Goal: Task Accomplishment & Management: Manage account settings

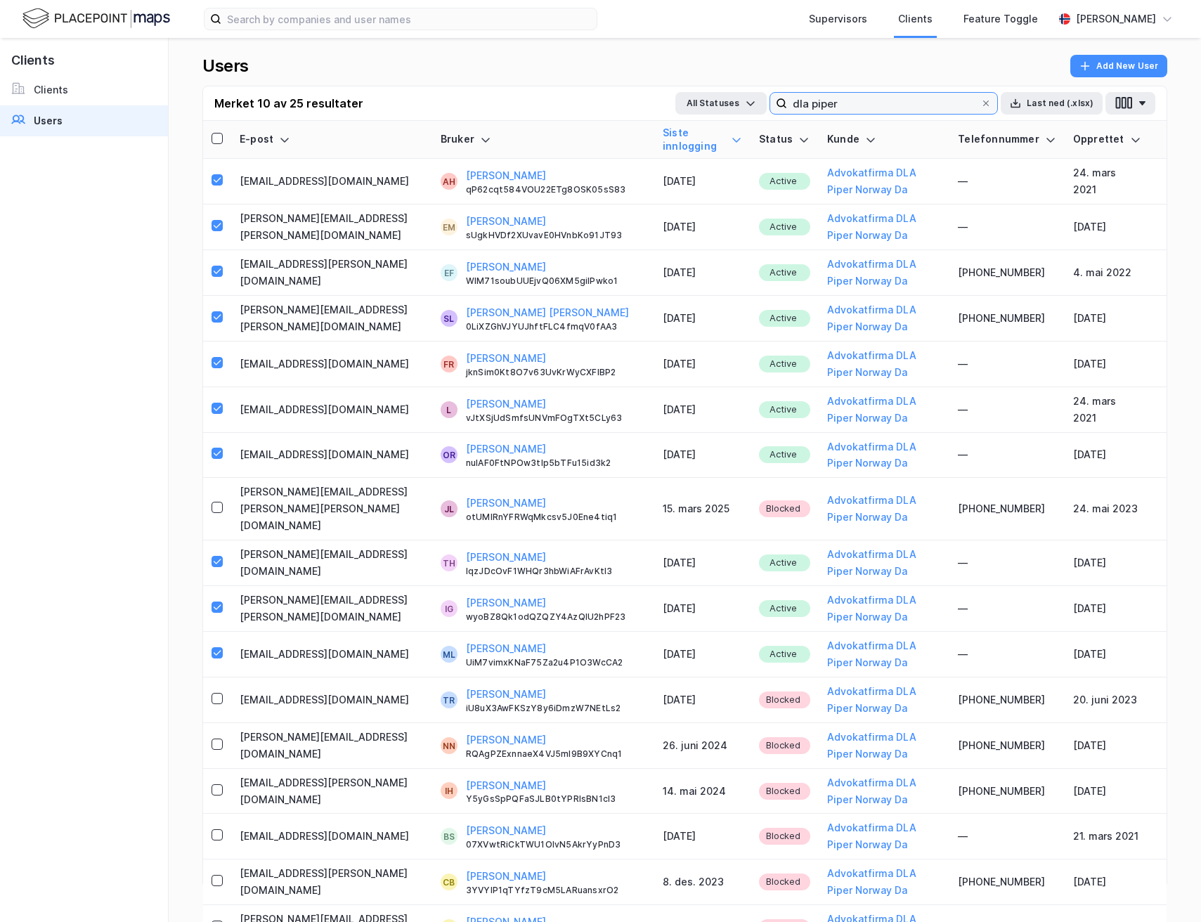
click at [857, 113] on input "dla piper" at bounding box center [883, 103] width 193 height 21
click at [889, 97] on input "dla piper" at bounding box center [883, 103] width 193 height 21
click at [881, 110] on input "dla piper" at bounding box center [883, 103] width 193 height 21
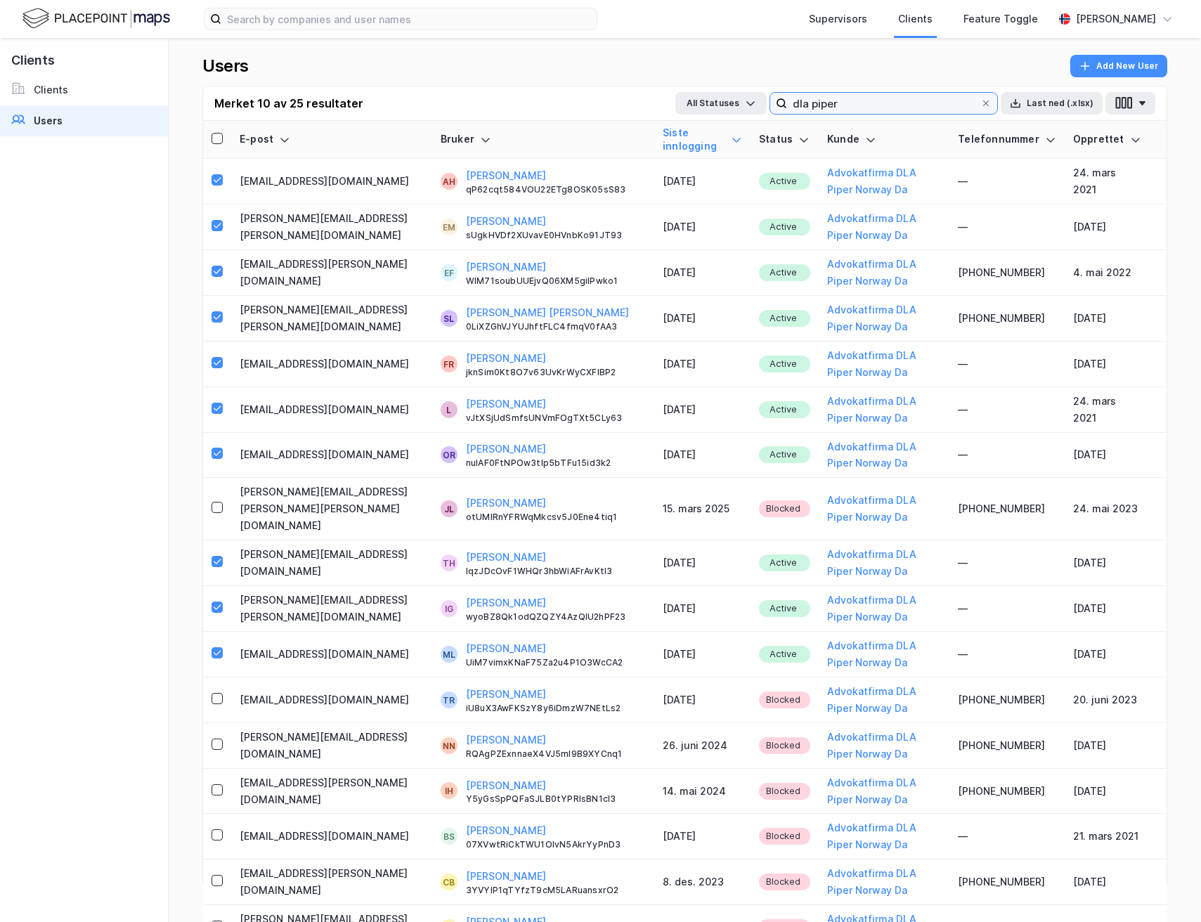
click at [881, 110] on input "dla piper" at bounding box center [883, 103] width 193 height 21
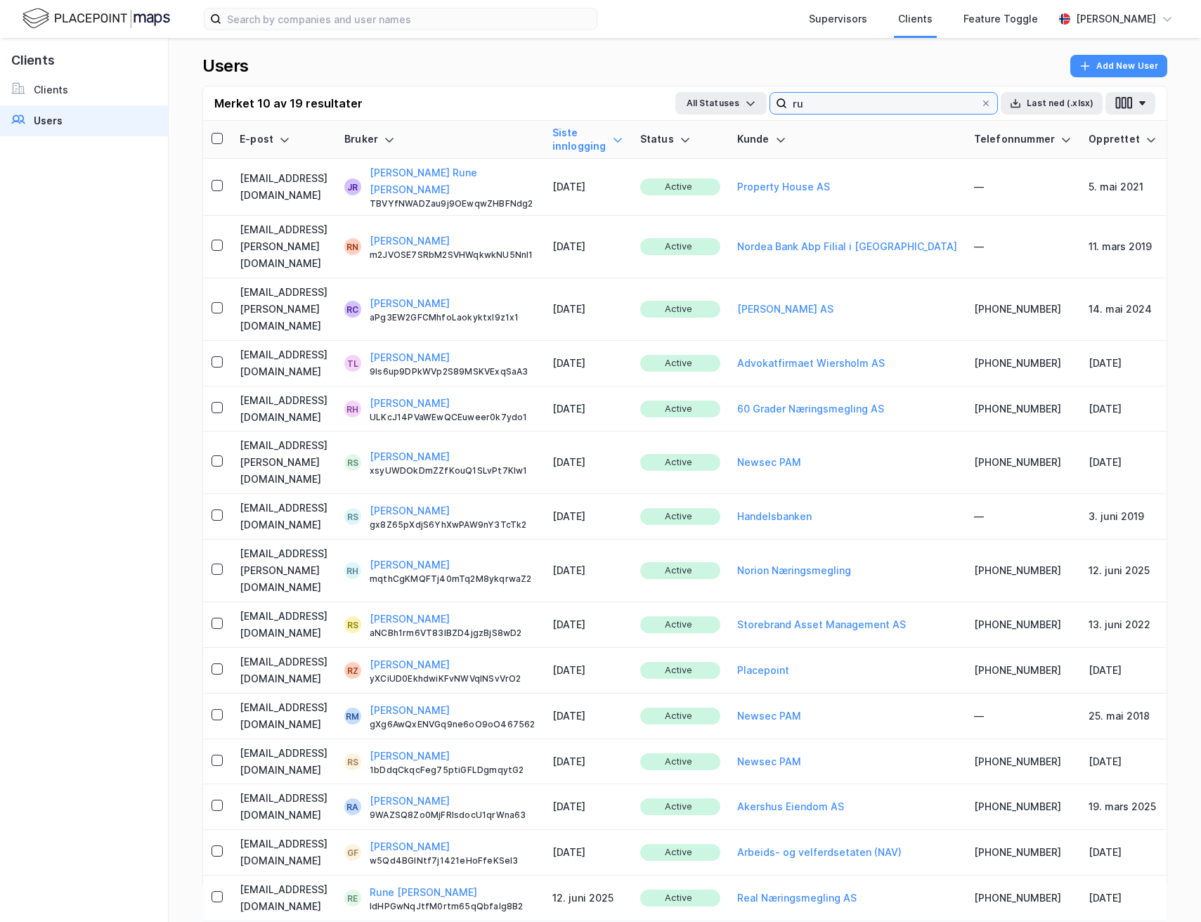
type input "r"
type input "elmo"
